Goal: Transaction & Acquisition: Purchase product/service

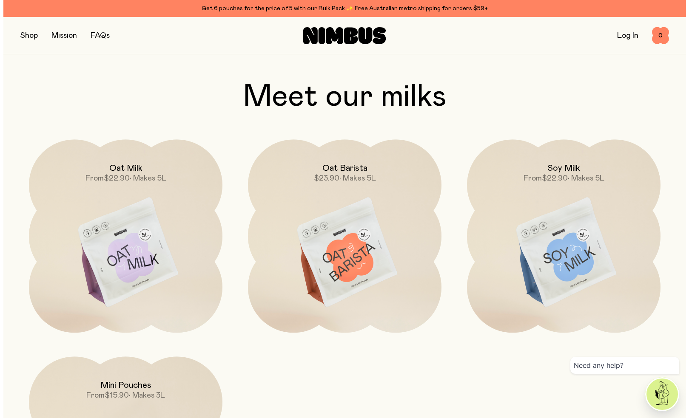
scroll to position [750, 0]
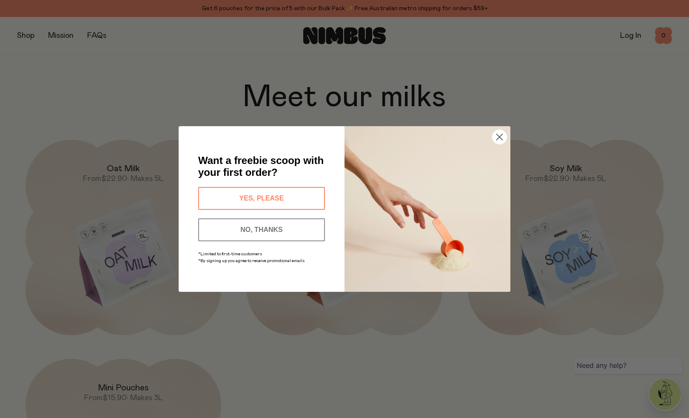
click at [26, 34] on div "Close dialog Want a freebie scoop with your first order? YES, PLEASE NO, THANKS…" at bounding box center [344, 209] width 689 height 418
click at [236, 196] on button "YES, PLEASE" at bounding box center [261, 198] width 127 height 23
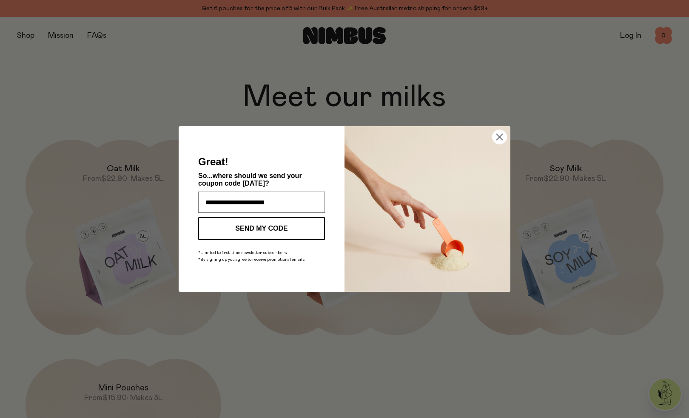
type input "**********"
click input "******" at bounding box center [0, 0] width 0 height 0
click at [237, 224] on button "SEND MY CODE" at bounding box center [261, 228] width 127 height 23
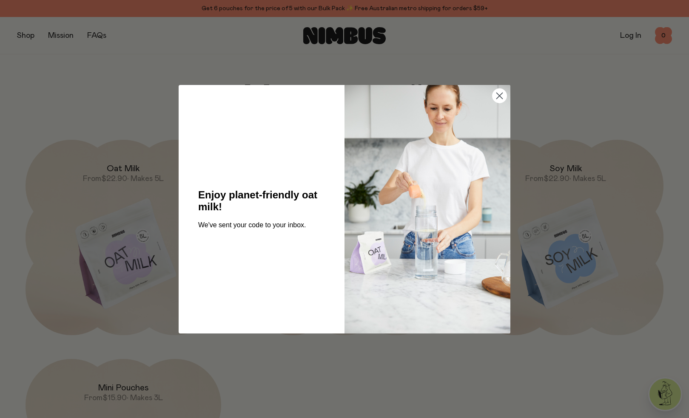
click at [495, 94] on circle "Close dialog" at bounding box center [499, 95] width 14 height 14
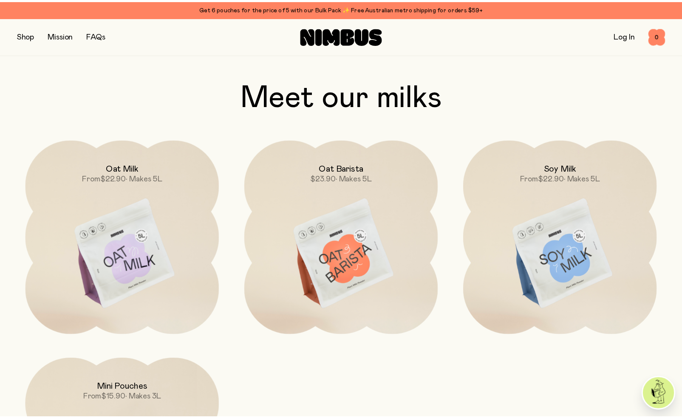
scroll to position [748, 0]
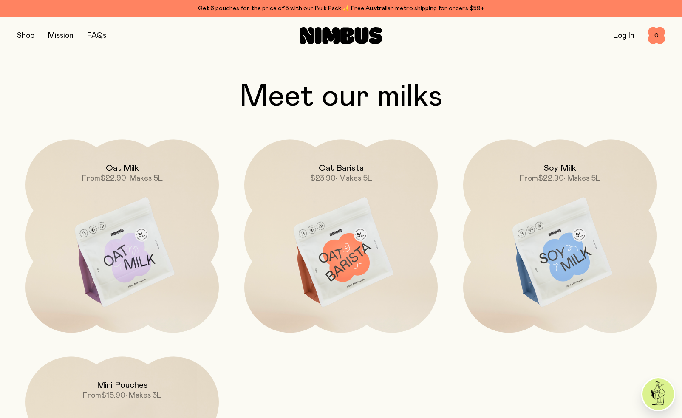
click at [28, 37] on button "button" at bounding box center [25, 36] width 17 height 12
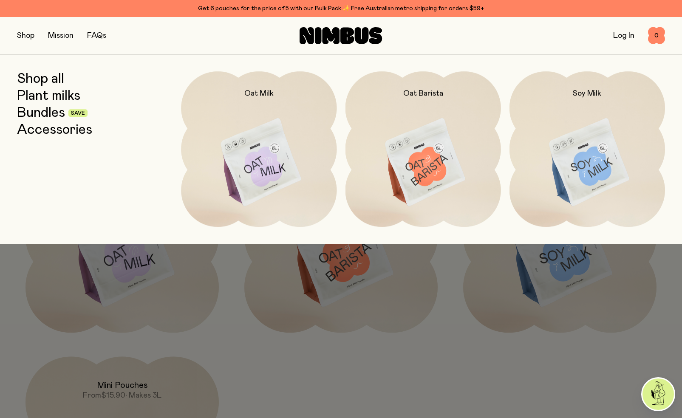
click at [55, 113] on link "Bundles" at bounding box center [41, 112] width 48 height 15
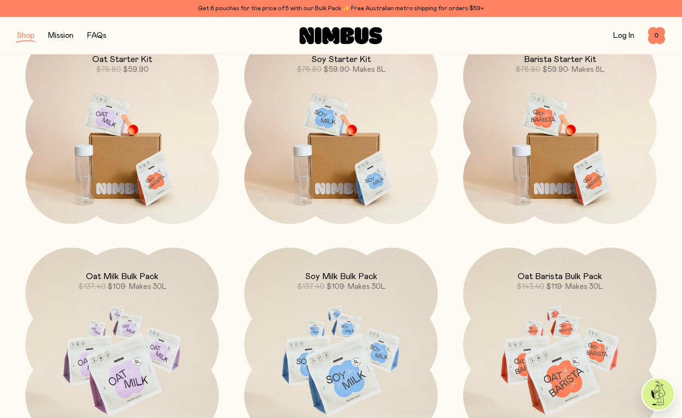
scroll to position [54, 0]
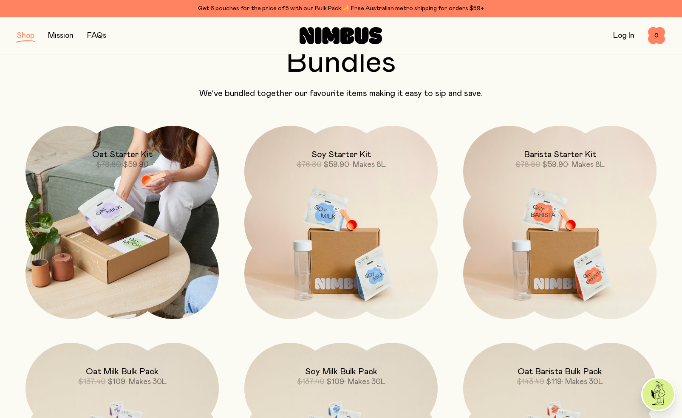
click at [180, 166] on div "Oat Starter Kit $78.80 $59.90" at bounding box center [122, 148] width 193 height 44
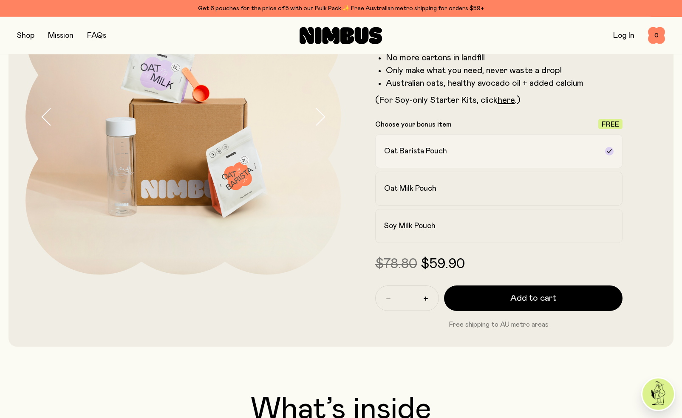
scroll to position [122, 0]
click at [422, 224] on h2 "Soy Milk Pouch" at bounding box center [409, 226] width 51 height 10
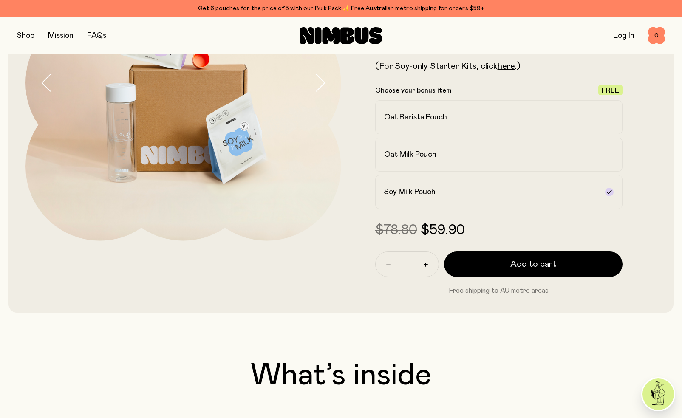
scroll to position [27, 0]
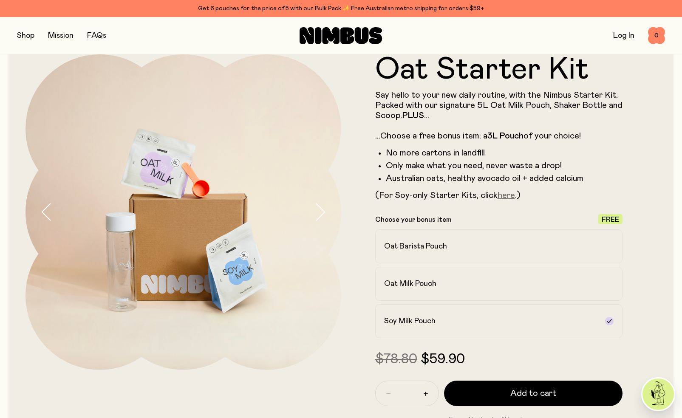
click at [502, 199] on link "here" at bounding box center [506, 195] width 17 height 9
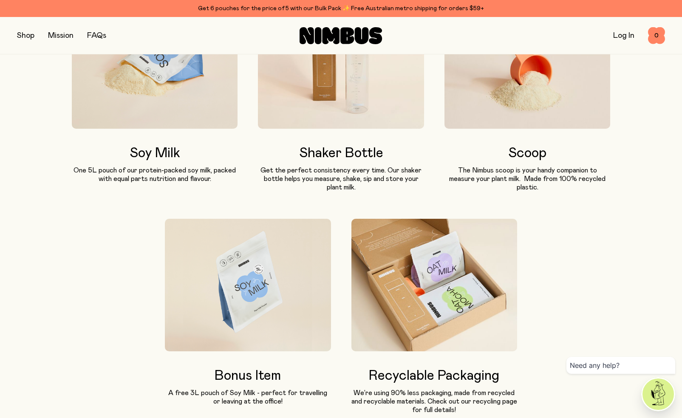
scroll to position [429, 0]
